Goal: Task Accomplishment & Management: Use online tool/utility

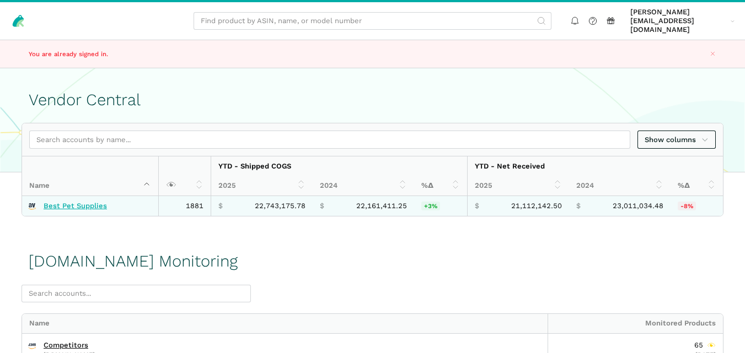
click at [89, 202] on link "Best Pet Supplies" at bounding box center [75, 206] width 63 height 9
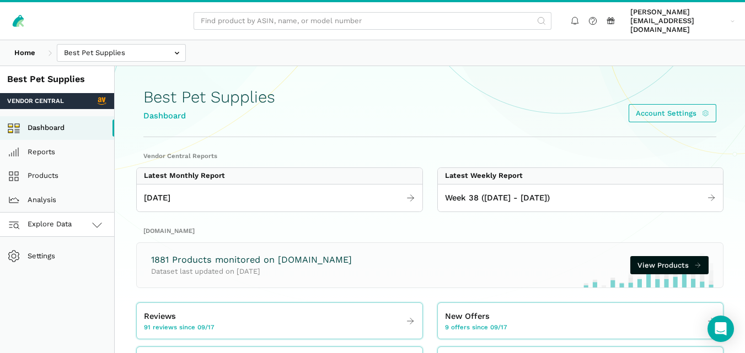
click at [100, 223] on icon at bounding box center [97, 225] width 9 height 4
click at [66, 262] on link "[DOMAIN_NAME]" at bounding box center [57, 273] width 114 height 24
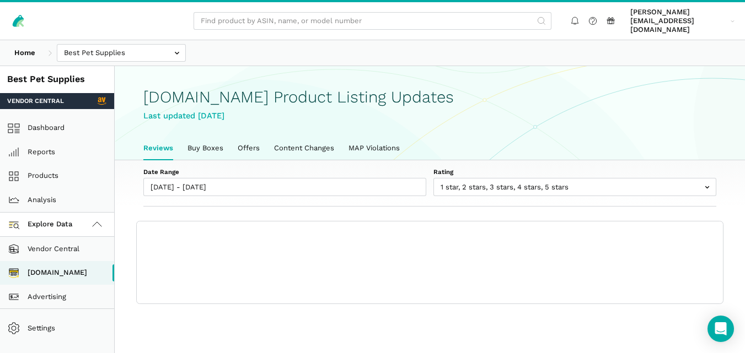
scroll to position [4, 0]
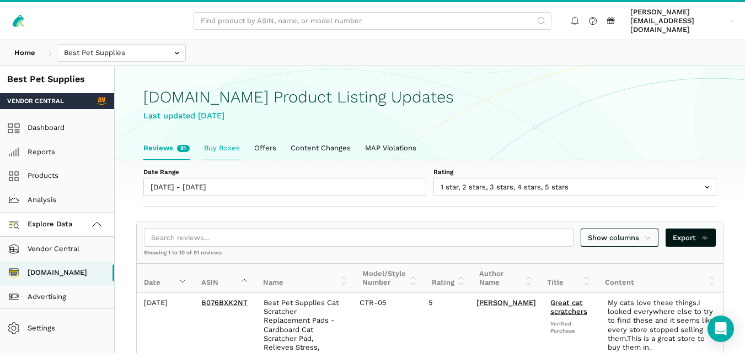
click at [217, 139] on link "Buy Boxes" at bounding box center [222, 148] width 50 height 23
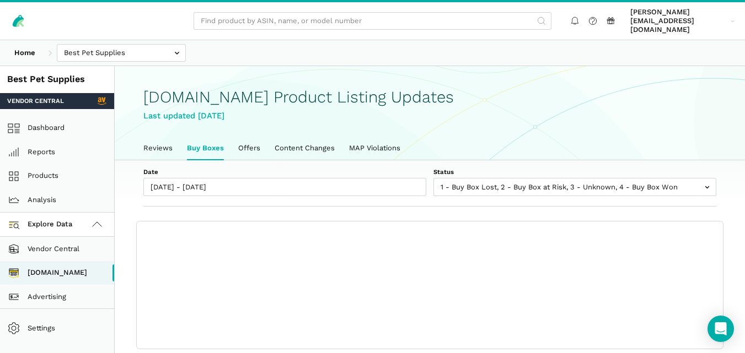
scroll to position [4, 0]
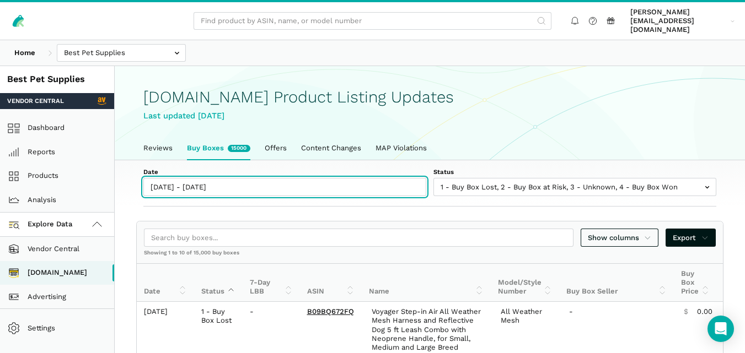
type input "09/17/2025"
type input "09/23/2025"
click at [218, 178] on input "09/17/2025 - 09/23/2025" at bounding box center [284, 187] width 283 height 18
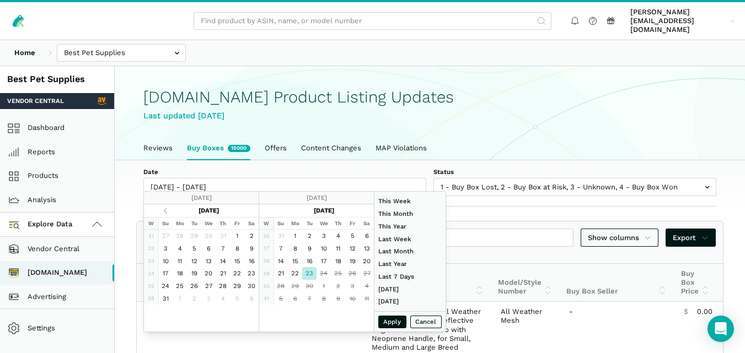
type input "07/01/2025"
type input "07/31/2025"
type input "09/23/2025"
click at [390, 321] on button "Apply" at bounding box center [392, 322] width 29 height 13
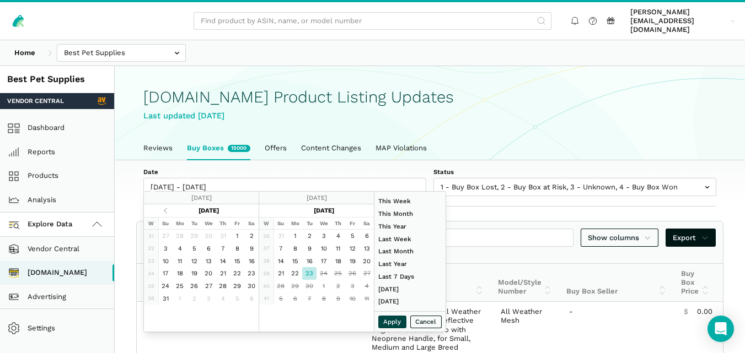
type input "09/23/2025 - 09/23/2025"
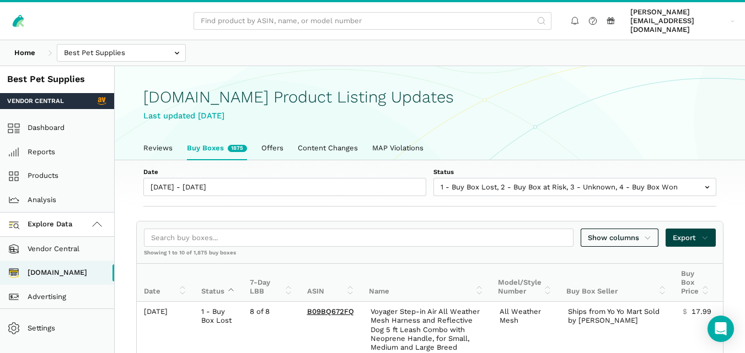
click at [684, 233] on span "Export" at bounding box center [691, 238] width 36 height 11
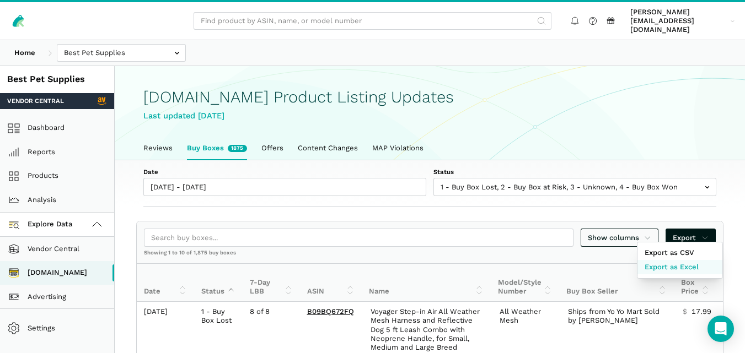
click at [679, 262] on span "Export as Excel" at bounding box center [671, 267] width 54 height 11
click at [162, 140] on div at bounding box center [372, 176] width 745 height 353
click at [162, 140] on link "Reviews" at bounding box center [158, 148] width 44 height 23
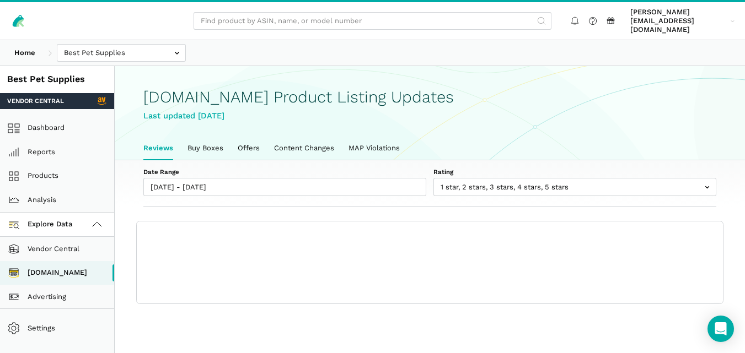
scroll to position [4, 0]
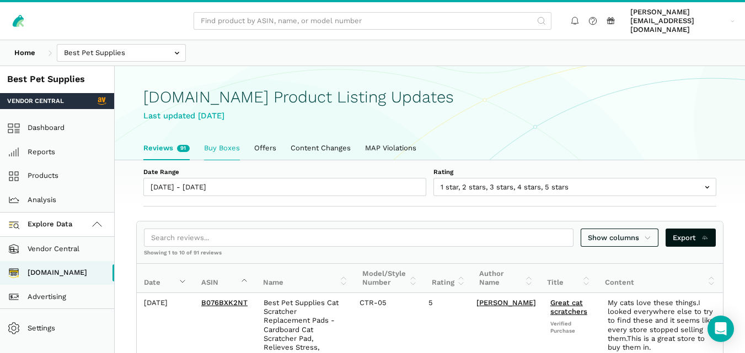
click at [229, 137] on link "Buy Boxes" at bounding box center [222, 148] width 50 height 23
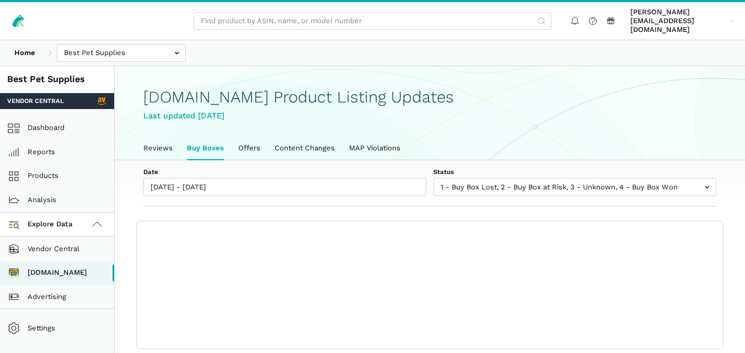
scroll to position [4, 0]
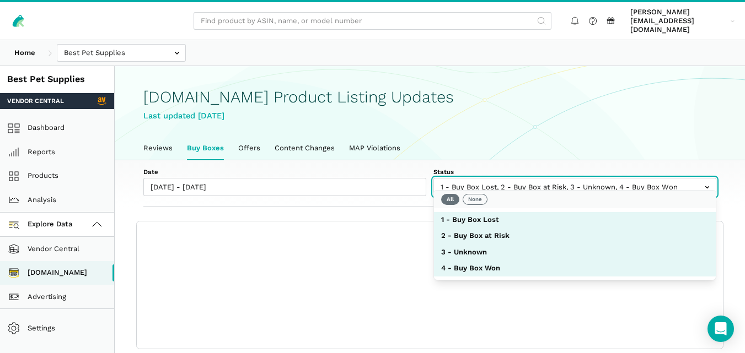
click at [499, 178] on input "text" at bounding box center [574, 187] width 283 height 18
click at [476, 197] on button "None" at bounding box center [475, 199] width 25 height 11
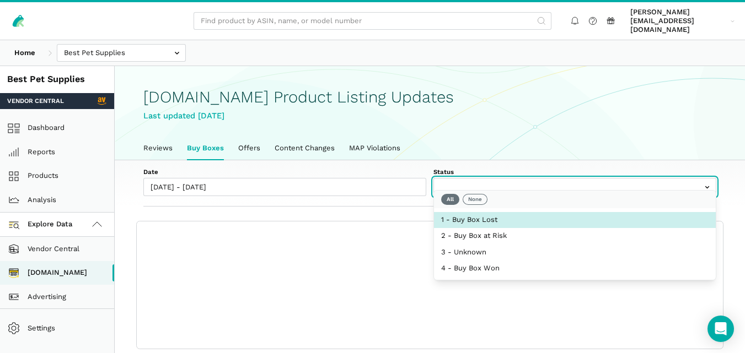
select select "1 - Buy Box Lost"
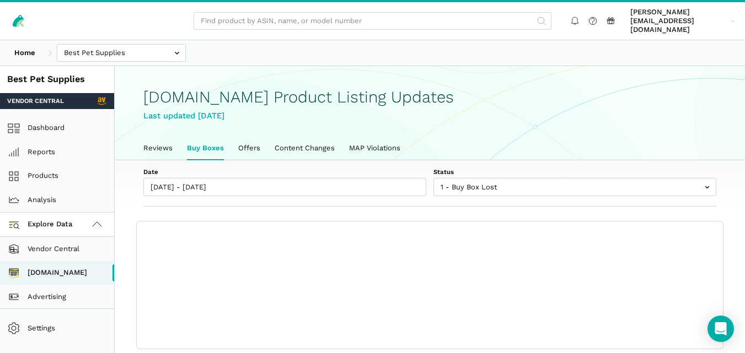
click at [416, 192] on div "Date 09/17/2025 - 09/23/2025 Status 1 - Buy Box Lost 2 - Buy Box at Risk 3 - Un…" at bounding box center [430, 183] width 630 height 47
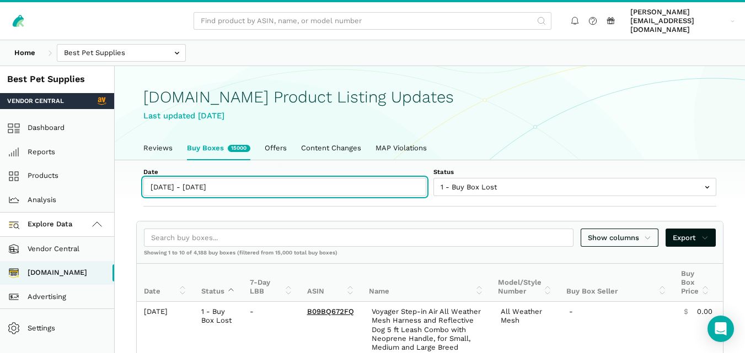
type input "09/17/2025"
type input "[DATE]"
click at [221, 178] on input "09/17/2025 - 09/23/2025" at bounding box center [284, 187] width 283 height 18
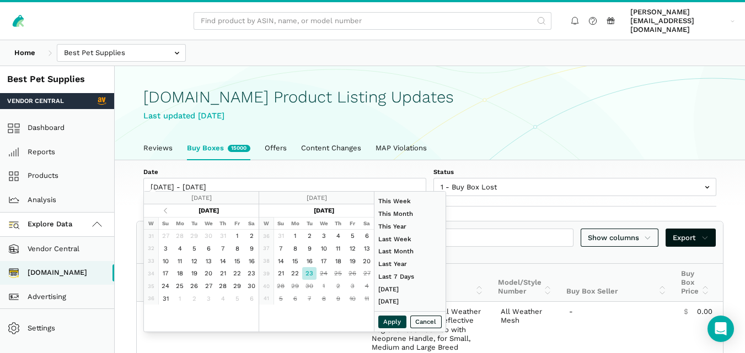
type input "07/01/2025"
type input "07/31/2025"
type input "[DATE]"
click at [387, 326] on button "Apply" at bounding box center [392, 322] width 29 height 13
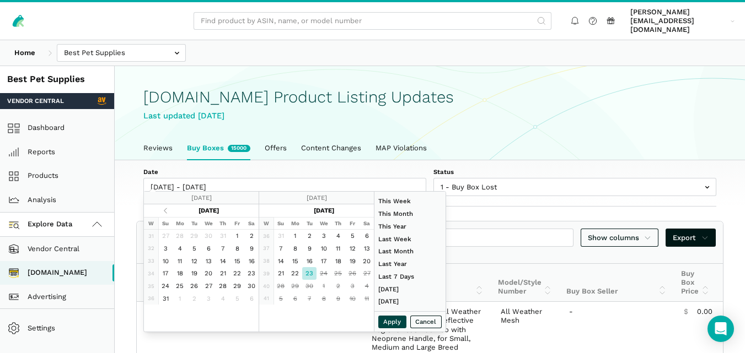
type input "09/23/2025 - 09/23/2025"
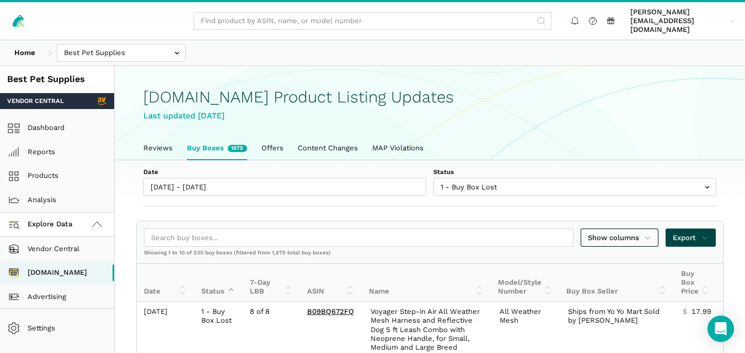
click at [695, 229] on link "Export" at bounding box center [690, 238] width 50 height 18
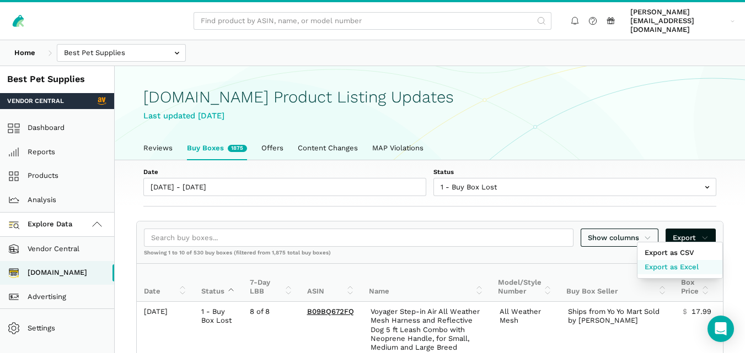
click at [684, 264] on span "Export as Excel" at bounding box center [671, 267] width 54 height 11
